Goal: Information Seeking & Learning: Find specific fact

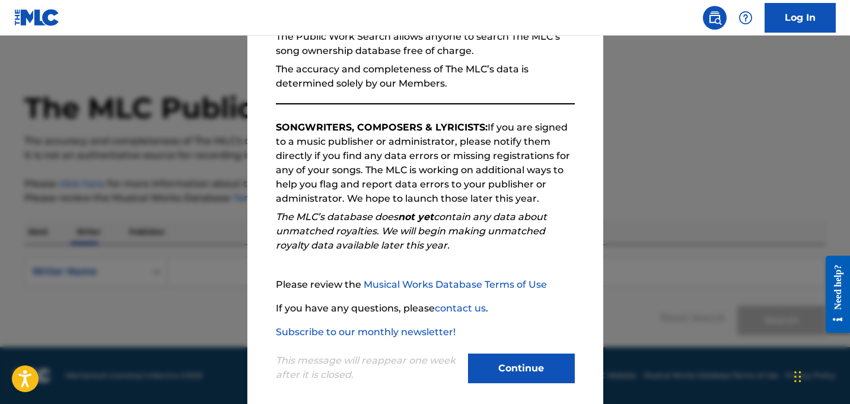
scroll to position [139, 0]
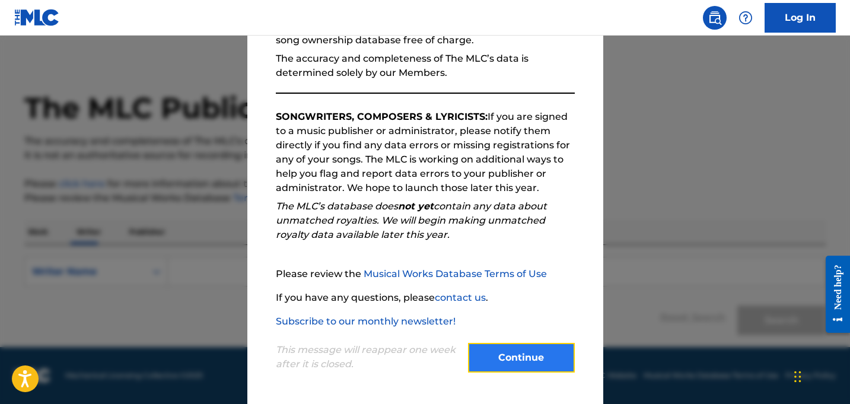
click at [544, 359] on button "Continue" at bounding box center [521, 358] width 107 height 30
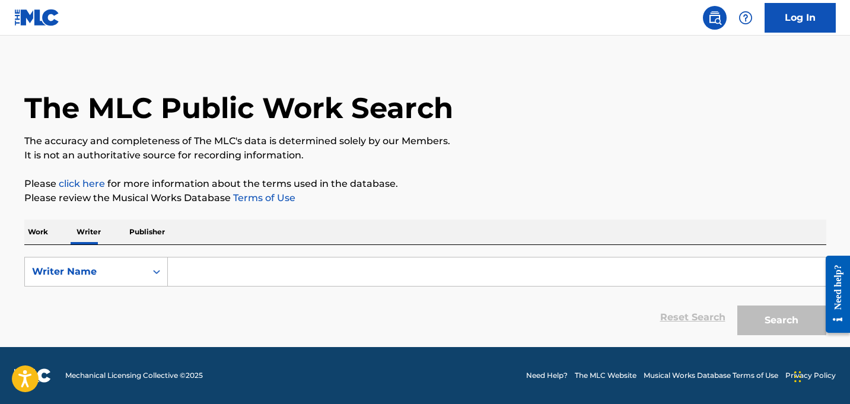
click at [217, 273] on input "Search Form" at bounding box center [497, 271] width 658 height 28
type input "[PERSON_NAME] [PERSON_NAME]"
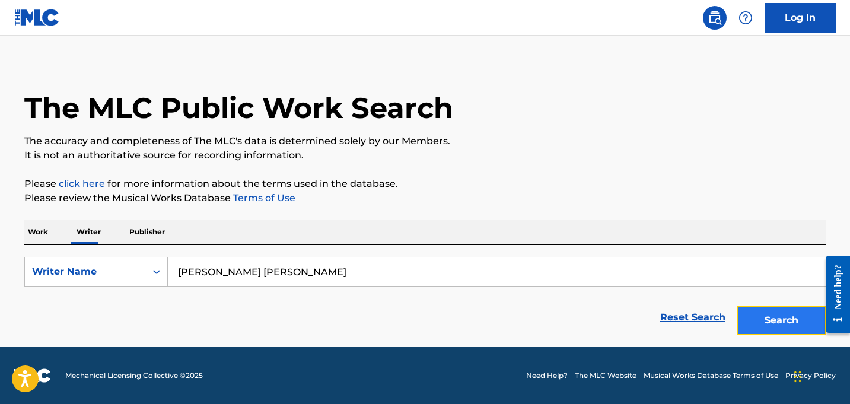
click at [781, 327] on button "Search" at bounding box center [781, 321] width 89 height 30
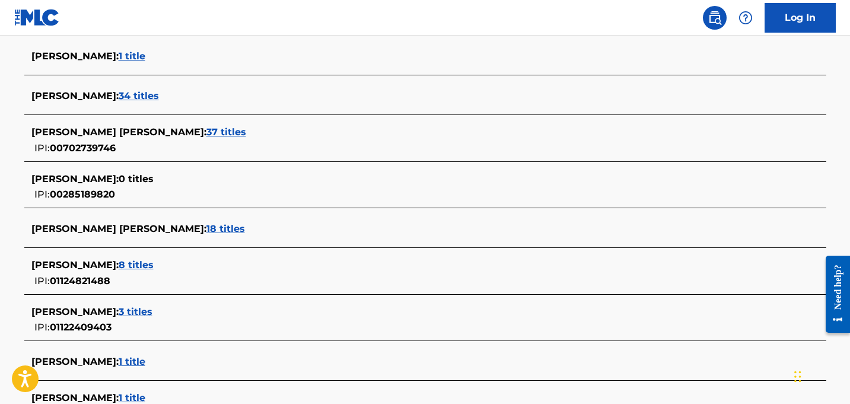
scroll to position [371, 0]
click at [236, 132] on span "37 titles" at bounding box center [226, 131] width 40 height 11
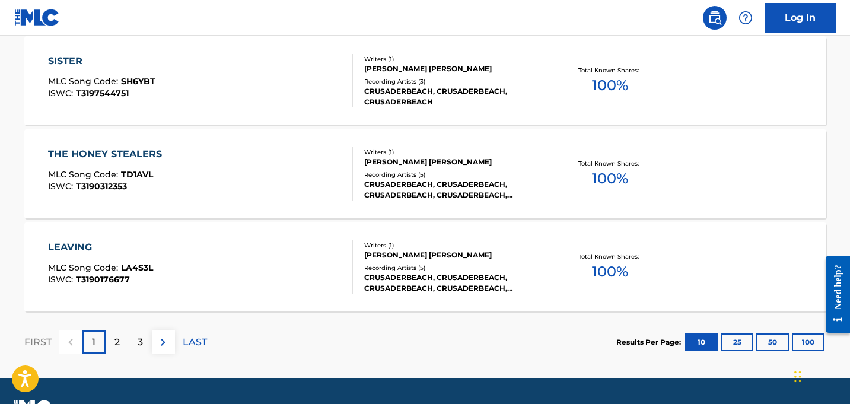
scroll to position [1017, 0]
click at [778, 342] on button "50" at bounding box center [772, 342] width 33 height 18
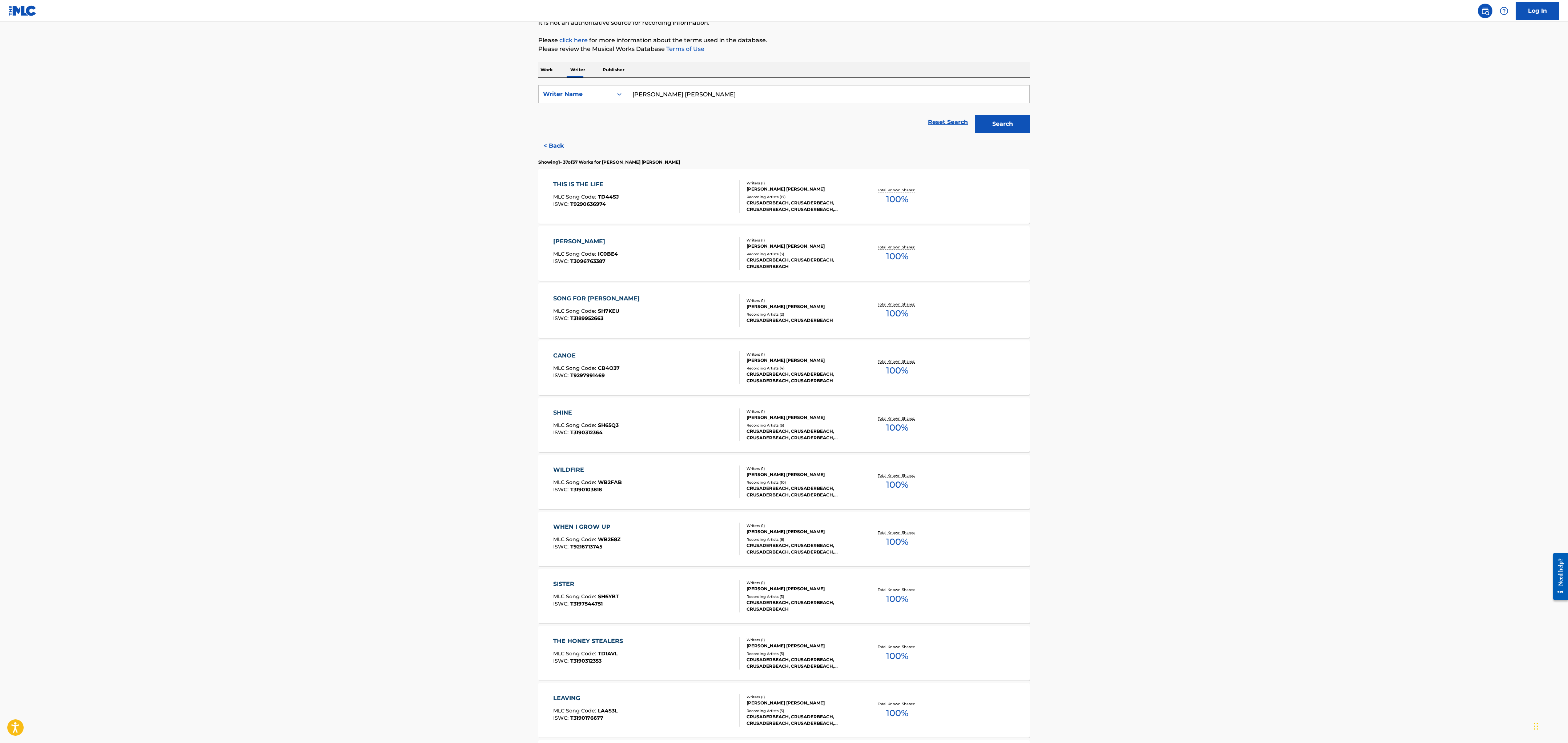
scroll to position [36, 0]
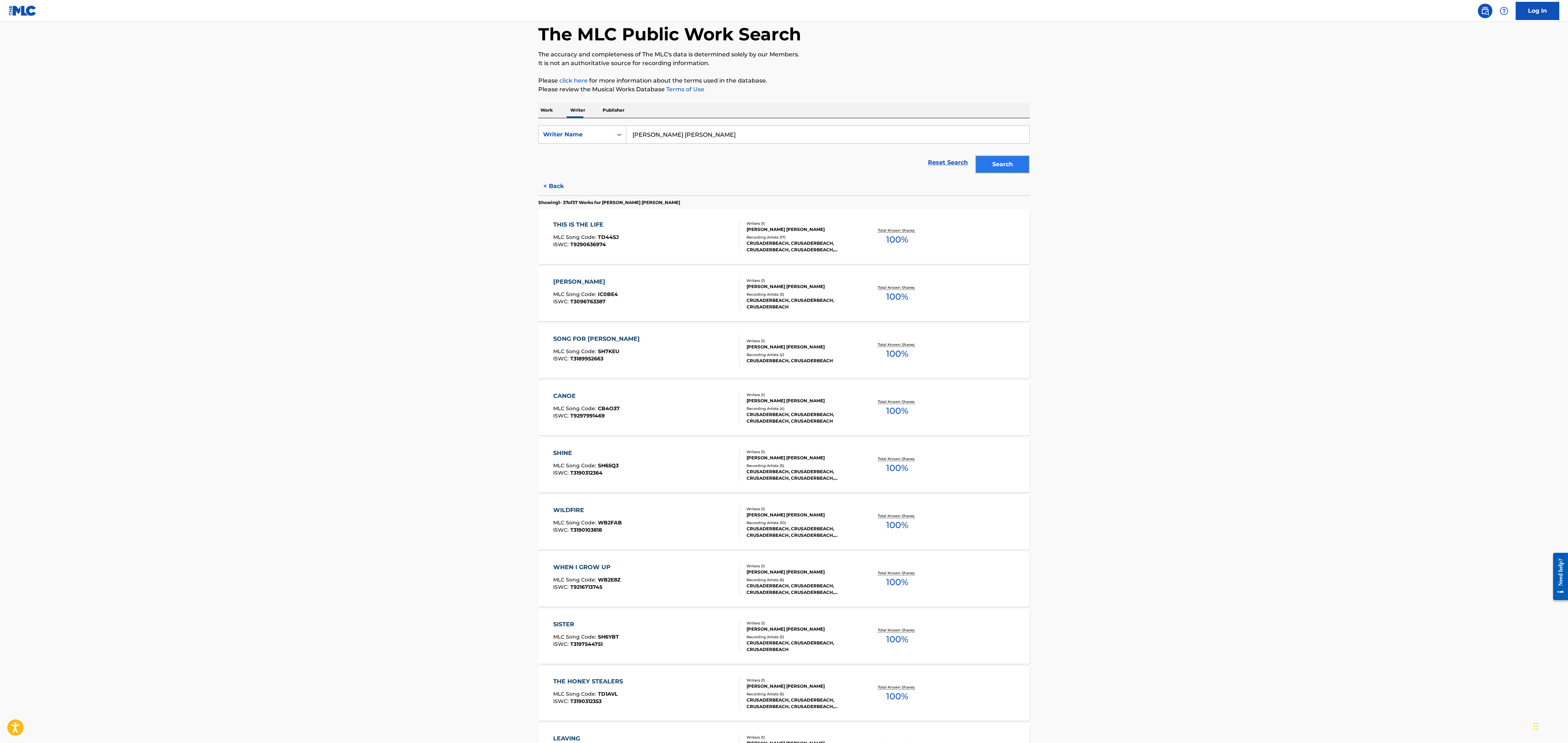
click at [520, 163] on button "Search" at bounding box center [1002, 164] width 55 height 18
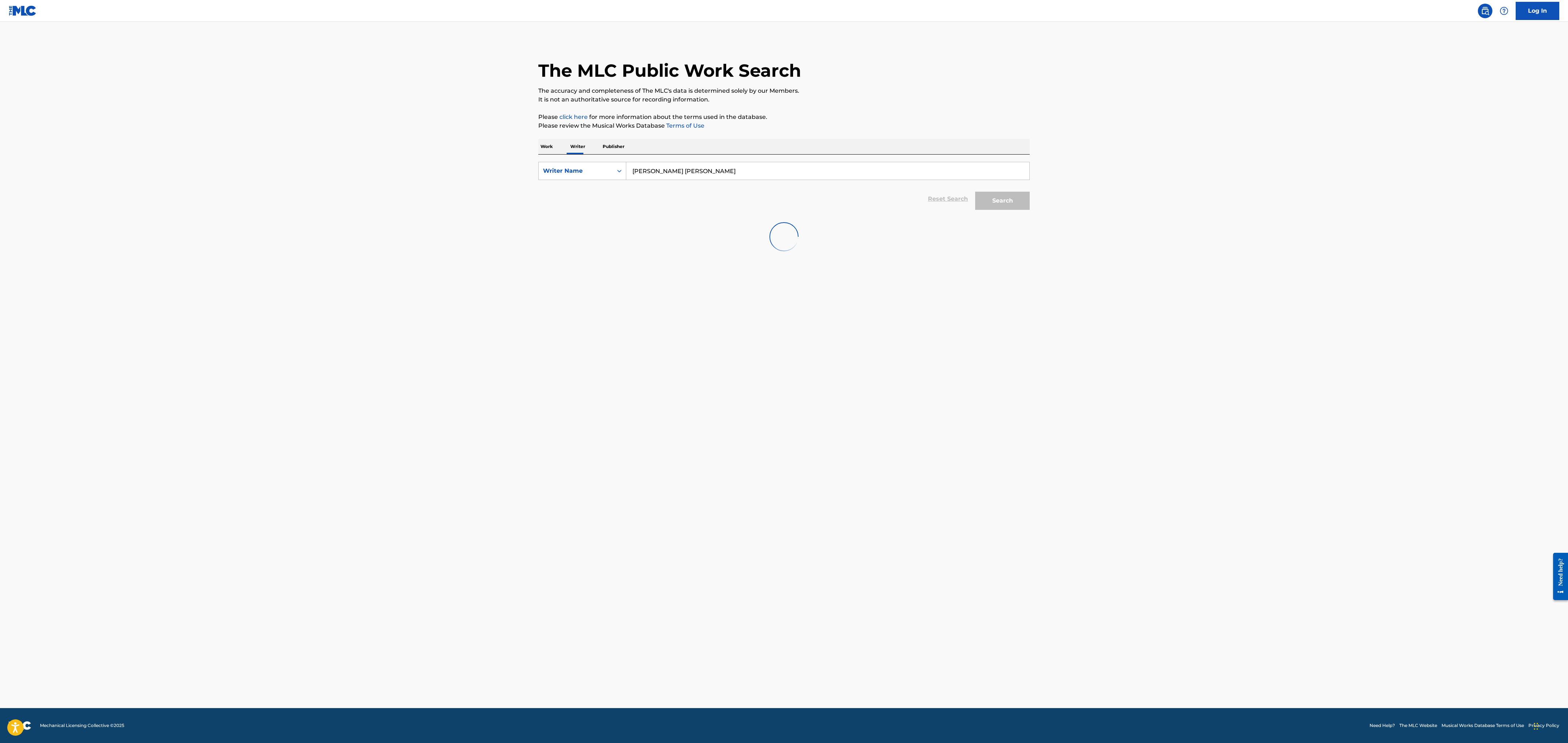
scroll to position [0, 0]
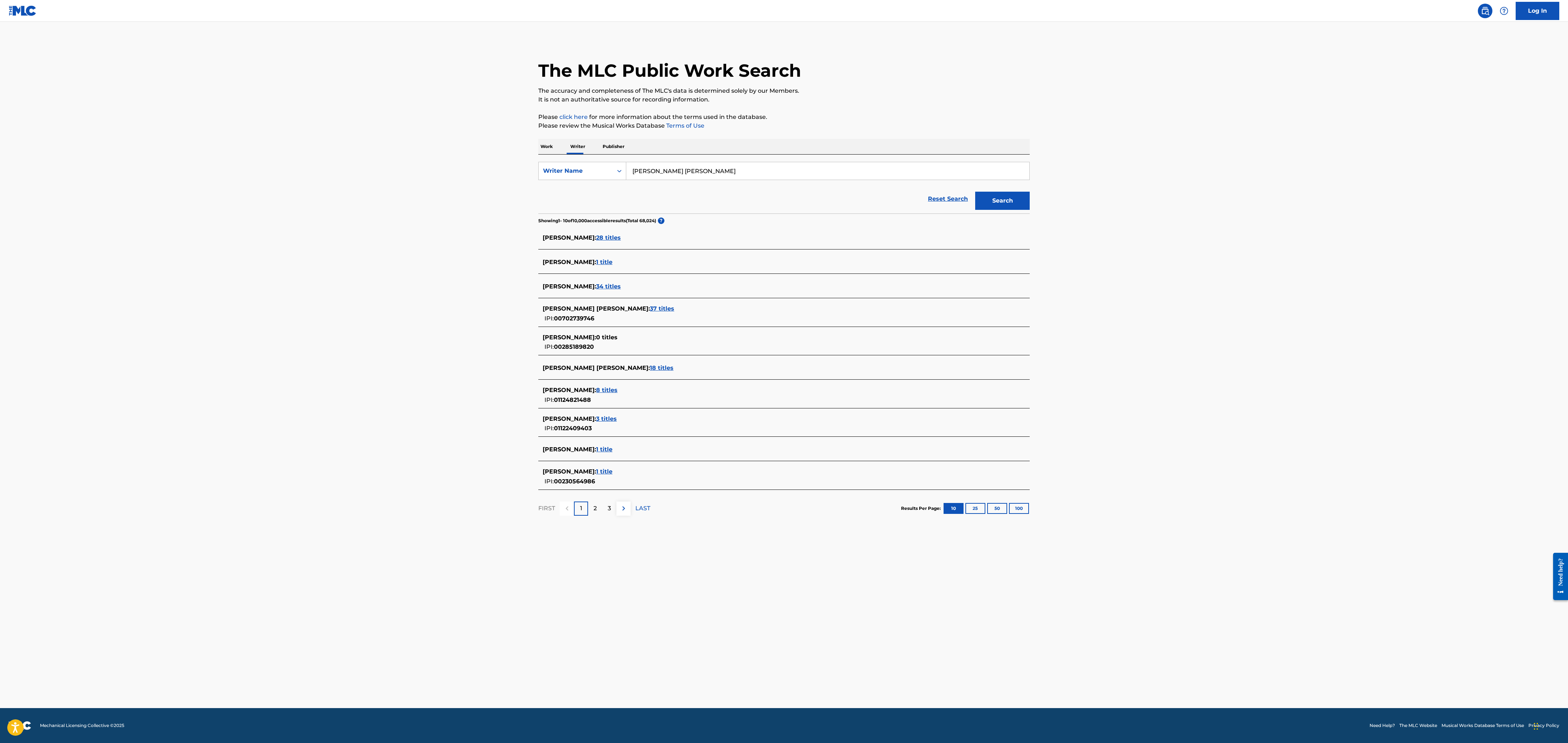
click at [520, 247] on span "18 titles" at bounding box center [662, 367] width 24 height 7
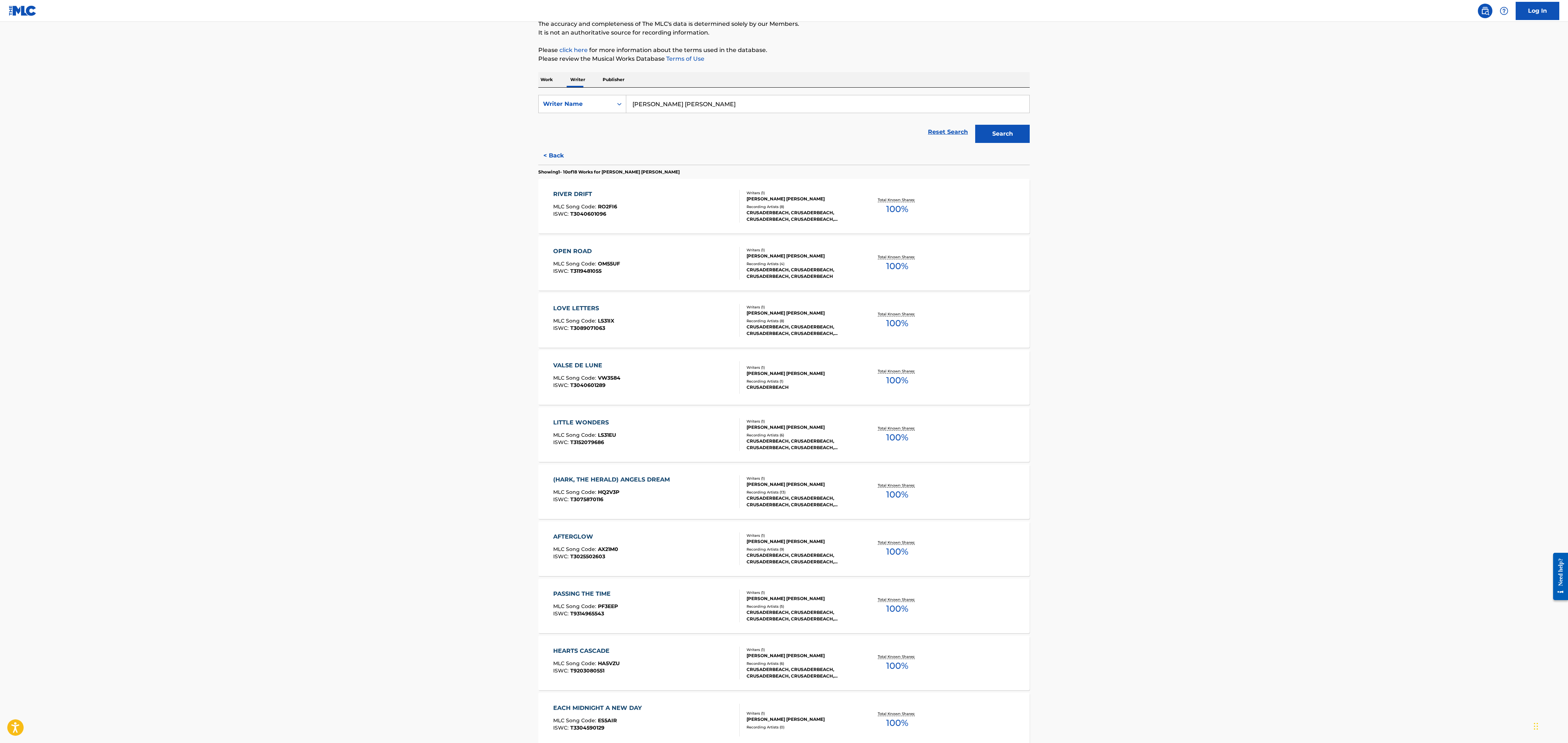
scroll to position [147, 0]
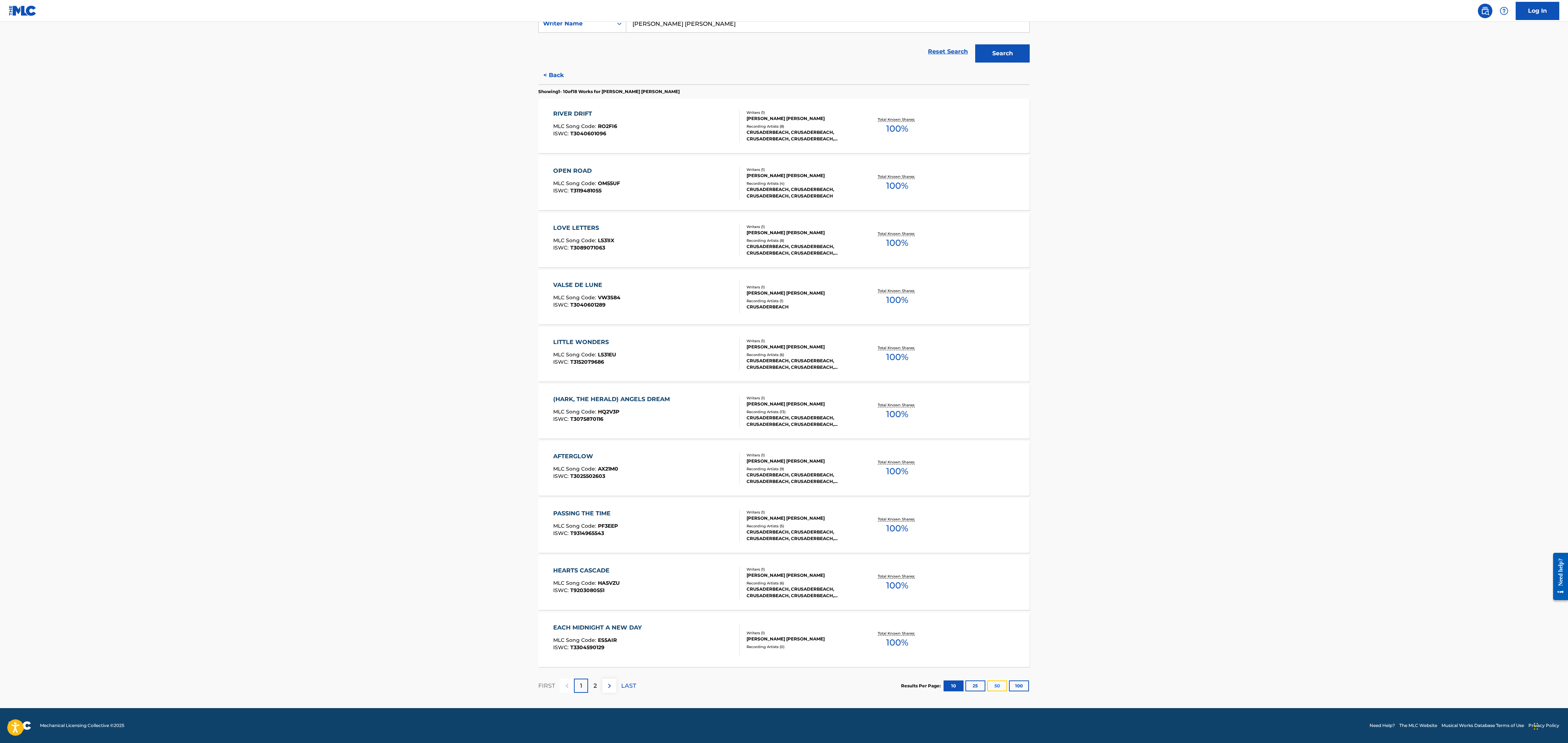
click at [520, 247] on button "50" at bounding box center [997, 686] width 20 height 11
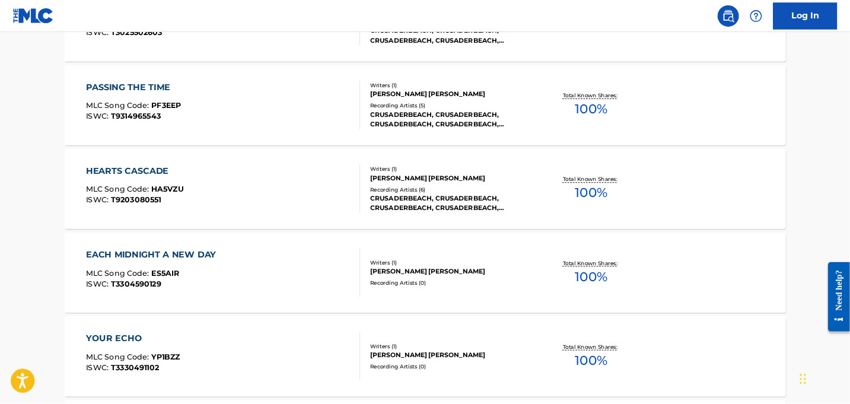
scroll to position [981, 0]
